Goal: Task Accomplishment & Management: Complete application form

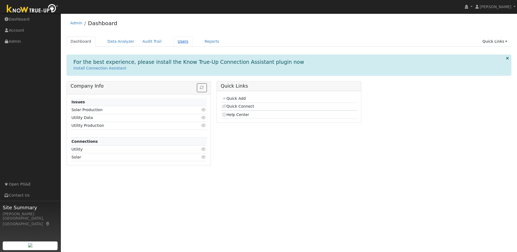
click at [173, 42] on link "Users" at bounding box center [182, 41] width 19 height 10
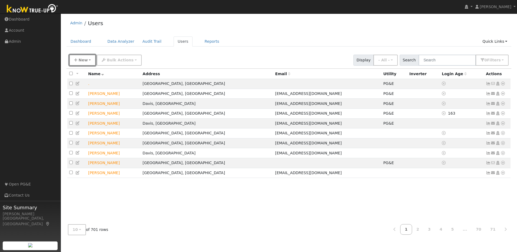
click at [85, 60] on span "New" at bounding box center [82, 60] width 9 height 4
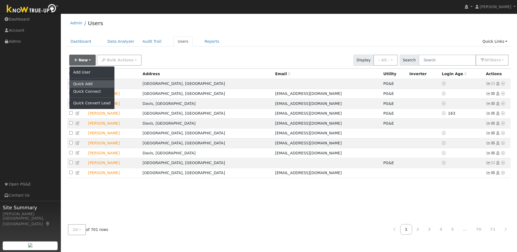
click at [86, 85] on link "Quick Add" at bounding box center [91, 84] width 45 height 8
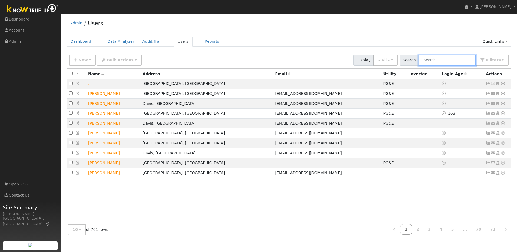
click at [444, 61] on input "text" at bounding box center [446, 60] width 57 height 11
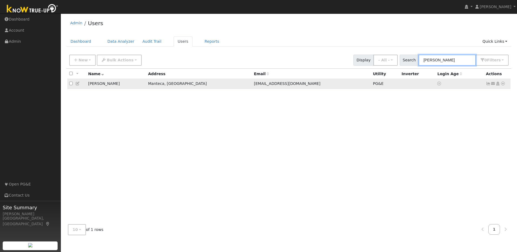
type input "kim mang"
click at [486, 85] on icon at bounding box center [488, 84] width 5 height 4
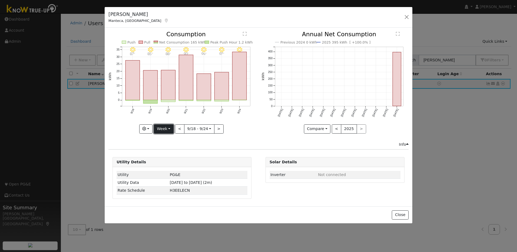
click at [162, 131] on button "Week" at bounding box center [164, 128] width 20 height 9
click at [171, 163] on link "Year" at bounding box center [173, 163] width 38 height 8
type input "2024-09-01"
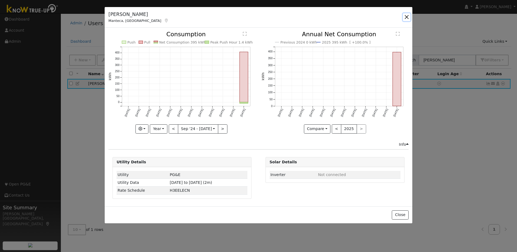
click at [406, 19] on button "button" at bounding box center [407, 17] width 8 height 8
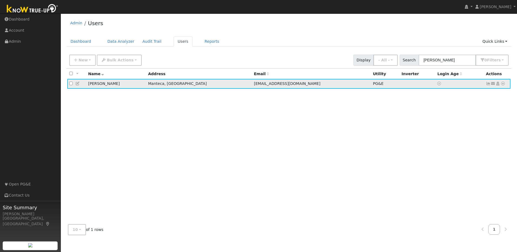
click at [502, 85] on icon at bounding box center [502, 84] width 5 height 4
click at [458, 163] on div "All None All on page None on page Name Address Email Utility Inverter Login Age…" at bounding box center [288, 144] width 445 height 151
click at [487, 85] on icon at bounding box center [488, 84] width 5 height 4
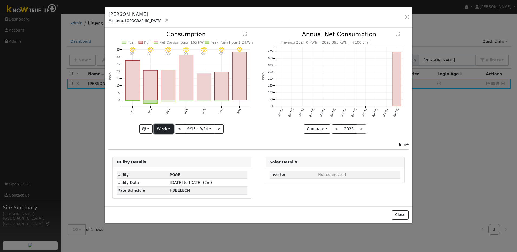
click at [168, 128] on button "Week" at bounding box center [164, 128] width 20 height 9
click at [167, 162] on link "Year" at bounding box center [173, 163] width 38 height 8
type input "2024-09-01"
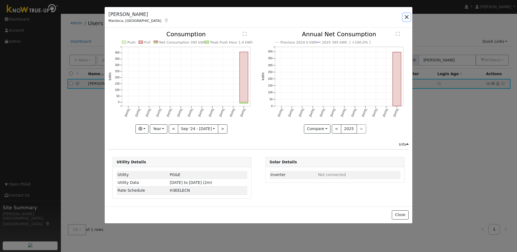
click at [404, 18] on button "button" at bounding box center [407, 17] width 8 height 8
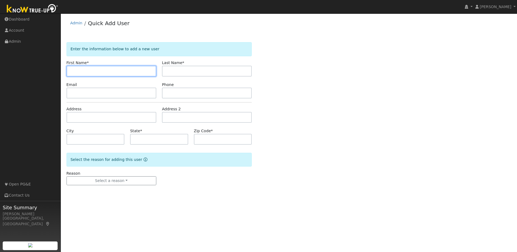
click at [115, 74] on input "text" at bounding box center [111, 71] width 90 height 11
type input "Angelito"
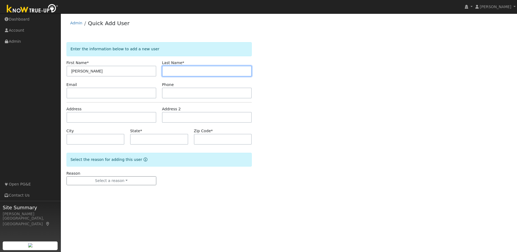
click at [178, 73] on input "text" at bounding box center [207, 71] width 90 height 11
type input "Dionisio"
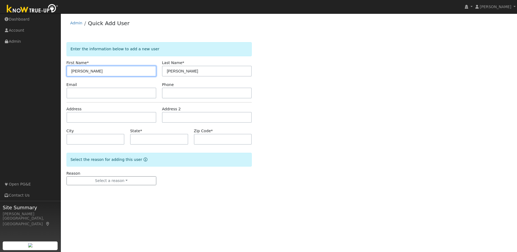
drag, startPoint x: 99, startPoint y: 74, endPoint x: 67, endPoint y: 71, distance: 32.3
click at [67, 71] on input "Angelito" at bounding box center [111, 71] width 90 height 11
drag, startPoint x: 189, startPoint y: 65, endPoint x: 160, endPoint y: 71, distance: 29.8
click at [160, 71] on div "Last Name * Dionisio" at bounding box center [206, 68] width 95 height 16
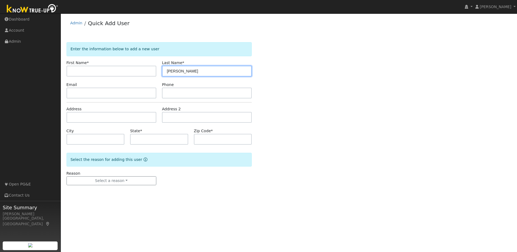
drag, startPoint x: 182, startPoint y: 72, endPoint x: 160, endPoint y: 74, distance: 22.5
click at [160, 74] on div "Last Name * Dionisio" at bounding box center [206, 68] width 95 height 16
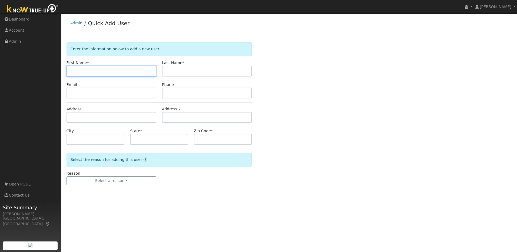
paste input "Kim Irvin"
type input "Kim Irvin"
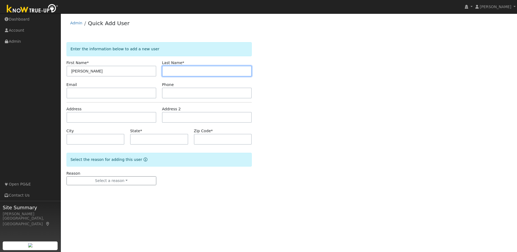
paste input "Mangaban"
type input "Mangaban"
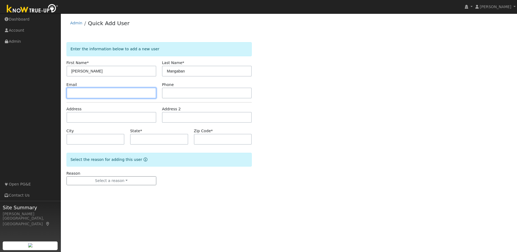
drag, startPoint x: 111, startPoint y: 91, endPoint x: 108, endPoint y: 92, distance: 2.9
click at [111, 91] on input "text" at bounding box center [111, 93] width 90 height 11
paste input "mkimirvin@yahoo.com"
type input "mkimirvin@yahoo.com"
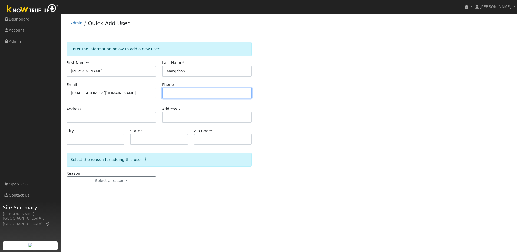
click at [174, 93] on input "text" at bounding box center [207, 93] width 90 height 11
paste input "650-417-8434"
type input "650-417-8434"
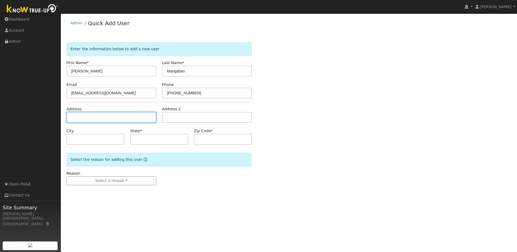
drag, startPoint x: 121, startPoint y: 120, endPoint x: 89, endPoint y: 121, distance: 31.9
click at [121, 120] on input "text" at bounding box center [111, 117] width 90 height 11
click at [95, 118] on input "text" at bounding box center [111, 117] width 90 height 11
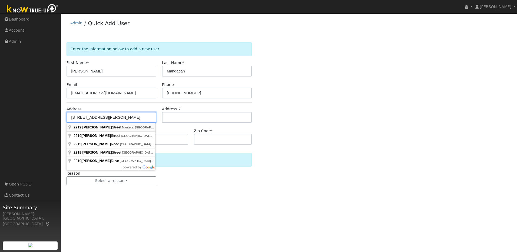
type input "2219 Hewins Street"
type input "Manteca"
type input "CA"
type input "95337"
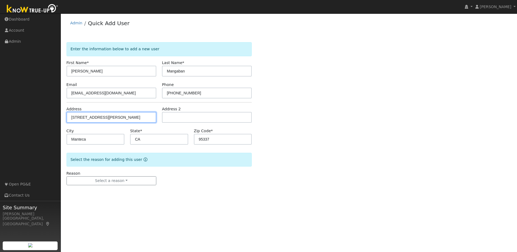
type input "2219 Hewins Street"
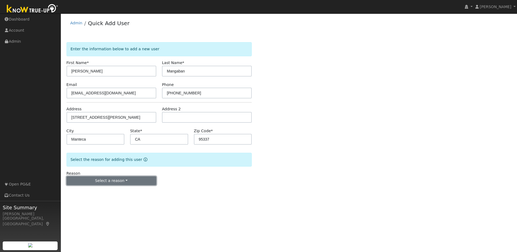
click at [130, 183] on button "Select a reason" at bounding box center [111, 180] width 90 height 9
click at [95, 191] on link "New lead" at bounding box center [97, 192] width 60 height 8
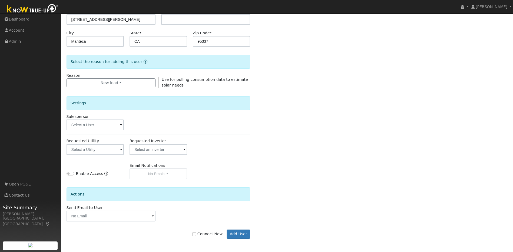
scroll to position [98, 0]
click at [235, 232] on button "Add User" at bounding box center [238, 233] width 24 height 9
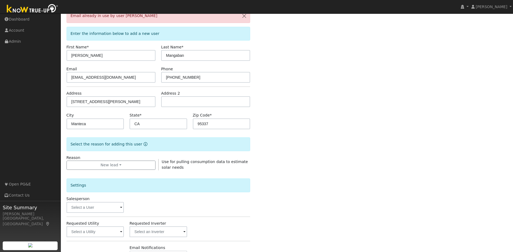
scroll to position [0, 0]
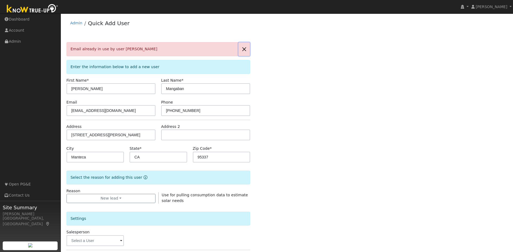
click at [244, 52] on button "button" at bounding box center [243, 48] width 11 height 13
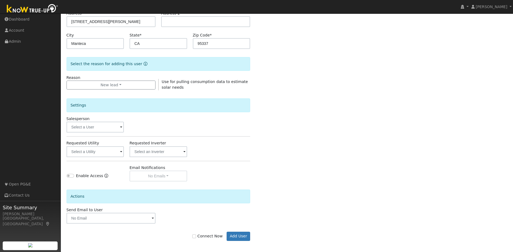
scroll to position [98, 0]
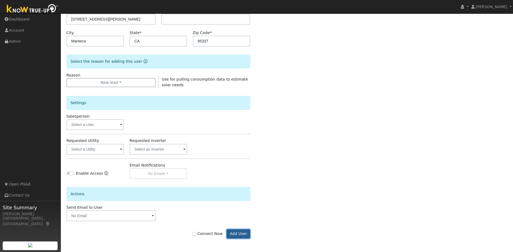
click at [239, 234] on button "Add User" at bounding box center [238, 233] width 24 height 9
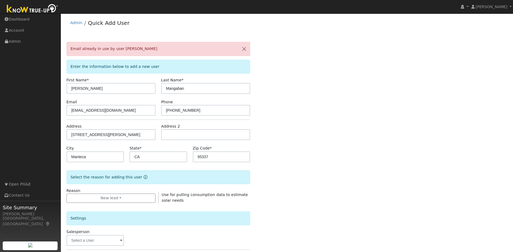
scroll to position [0, 0]
click at [243, 51] on button "button" at bounding box center [243, 48] width 11 height 13
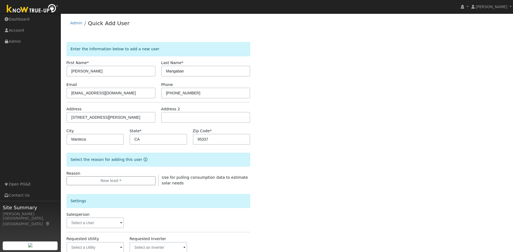
scroll to position [98, 0]
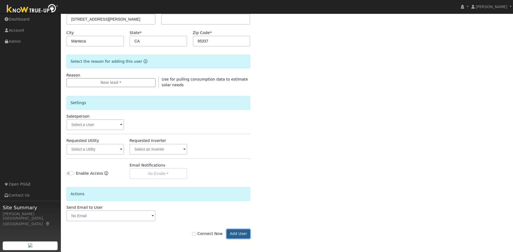
click at [242, 235] on button "Add User" at bounding box center [238, 233] width 24 height 9
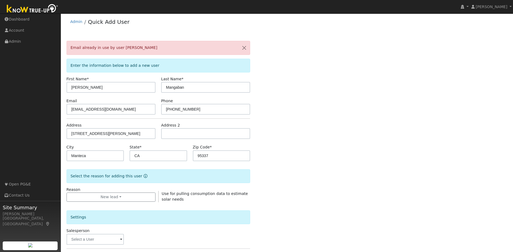
scroll to position [0, 0]
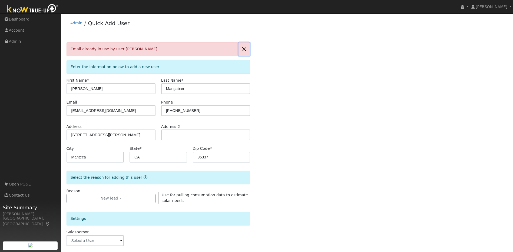
click at [243, 50] on button "button" at bounding box center [243, 48] width 11 height 13
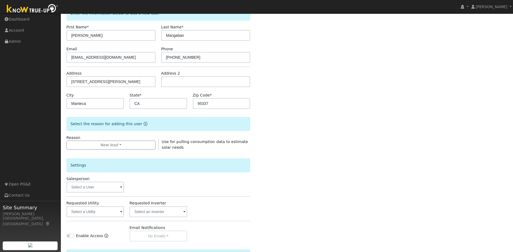
scroll to position [98, 0]
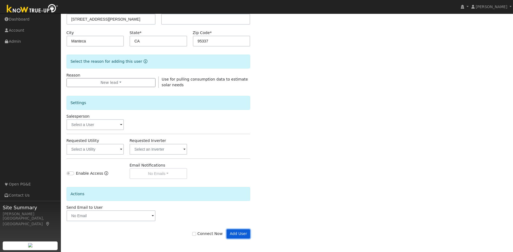
click at [242, 231] on button "Add User" at bounding box center [238, 233] width 24 height 9
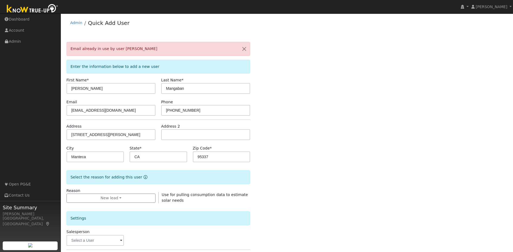
scroll to position [0, 0]
click at [242, 48] on button "button" at bounding box center [243, 48] width 11 height 13
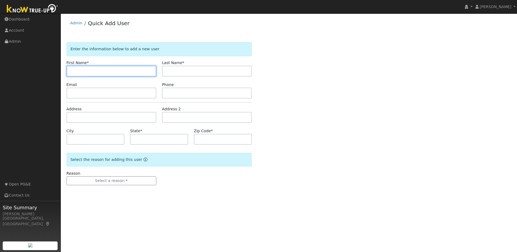
paste input "Kim Irvin"
type input "Kim Irvin"
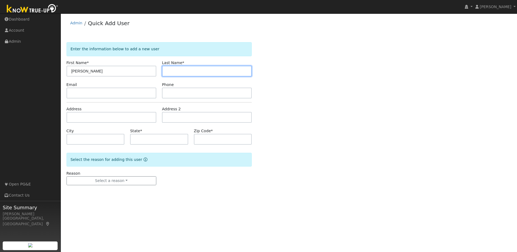
type input "Mangaban"
type input "mkimirvin@yahoo.com"
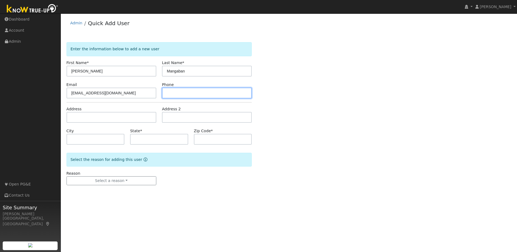
type input "650-417-8434"
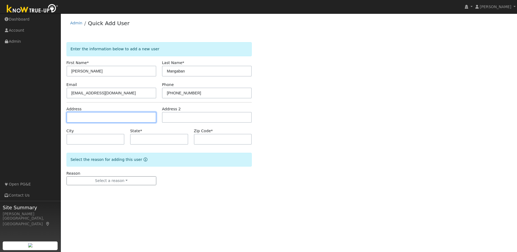
type input "2219 Hewins Street."
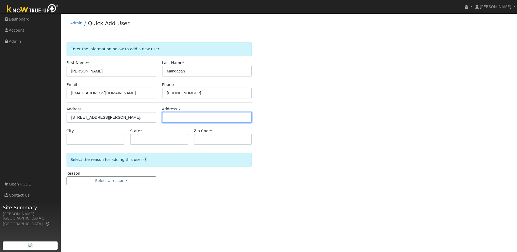
type input "Manteca"
type input "CA"
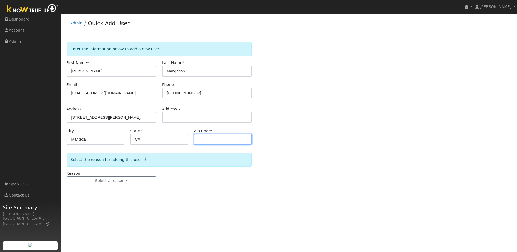
type input "95337"
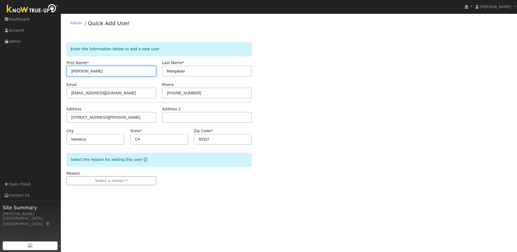
type input "Kim Irvin"
click at [183, 189] on form "Enter the information below to add a new user First Name * Kim Irvin Last Name …" at bounding box center [158, 119] width 185 height 154
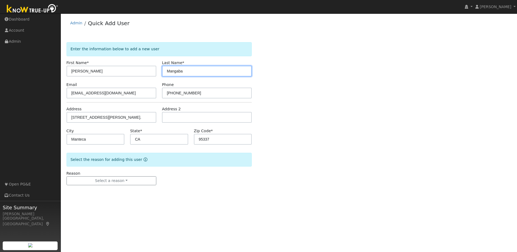
type input "Mangaban"
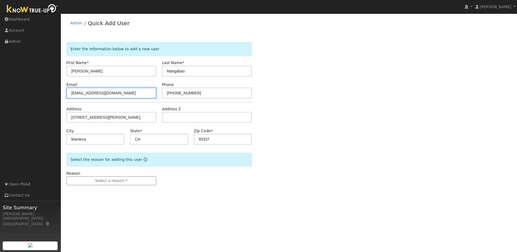
click at [128, 96] on input "mkimirvin@yahoo.com" at bounding box center [111, 93] width 90 height 11
type input "mkimirvin@yahoo.com"
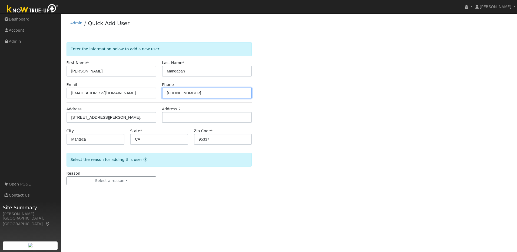
click at [195, 91] on input "650-417-8434" at bounding box center [207, 93] width 90 height 11
type input "650-417-8434"
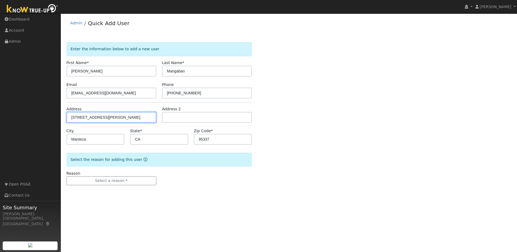
click at [114, 113] on input "2219 Hewins Street." at bounding box center [111, 117] width 90 height 11
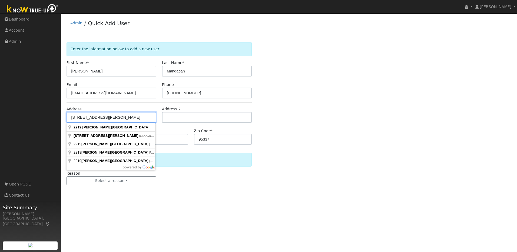
type input "2219 Hewins Street"
click at [165, 137] on input "CA" at bounding box center [159, 139] width 58 height 11
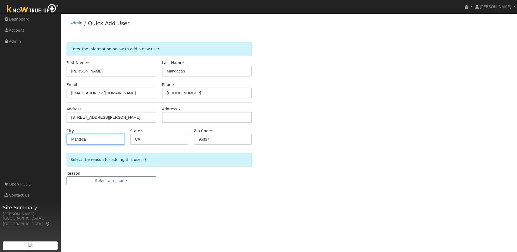
click at [94, 141] on input "Manteca" at bounding box center [95, 139] width 58 height 11
type input "Manteca"
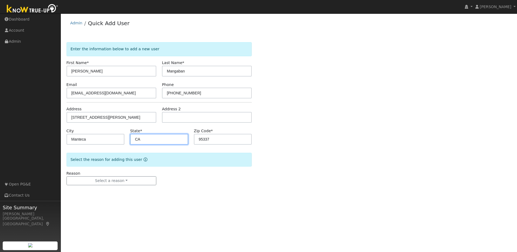
click at [155, 138] on input "CA" at bounding box center [159, 139] width 58 height 11
type input "CA"
click at [219, 140] on input "95337" at bounding box center [223, 139] width 58 height 11
type input "95337"
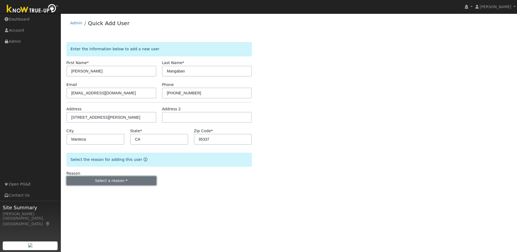
click at [143, 178] on button "Select a reason" at bounding box center [111, 180] width 90 height 9
click at [109, 191] on link "New lead" at bounding box center [97, 192] width 60 height 8
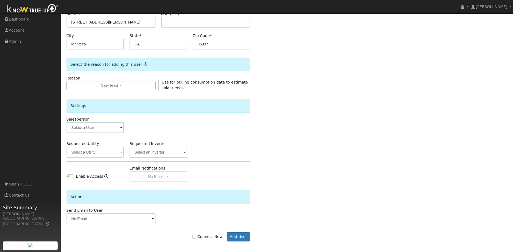
scroll to position [98, 0]
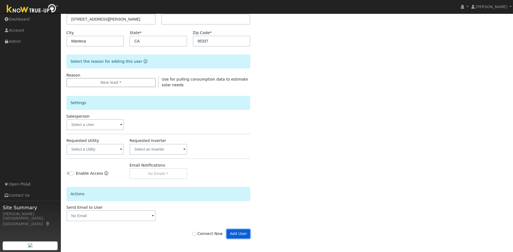
click at [237, 231] on button "Add User" at bounding box center [238, 233] width 24 height 9
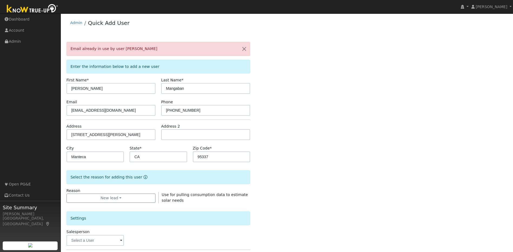
scroll to position [0, 0]
click at [244, 50] on button "button" at bounding box center [243, 48] width 11 height 13
